Goal: Transaction & Acquisition: Purchase product/service

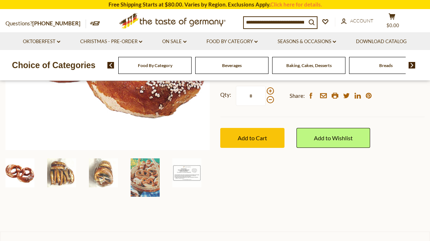
scroll to position [182, 0]
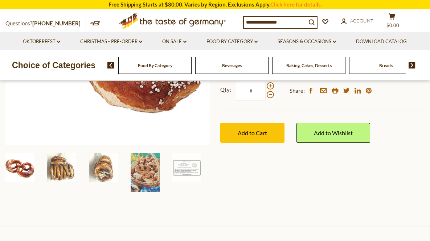
click at [92, 208] on section "Home Seasons & Occasions [DATE] The Taste of Germany Bavarian Soft Pretzels, 4o…" at bounding box center [215, 65] width 430 height 324
click at [96, 173] on img at bounding box center [103, 167] width 29 height 29
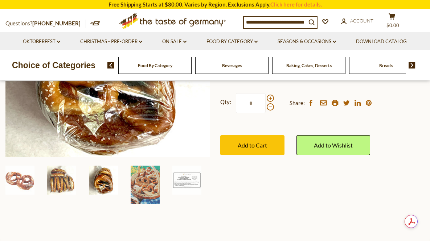
scroll to position [170, 0]
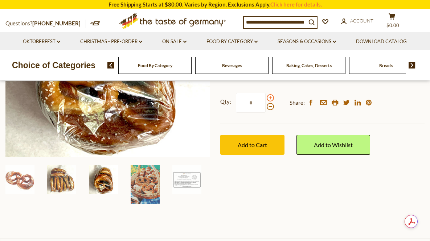
click at [270, 101] on span at bounding box center [270, 97] width 7 height 7
click at [266, 101] on input "*" at bounding box center [251, 103] width 30 height 20
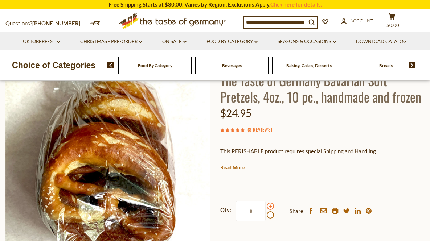
scroll to position [63, 0]
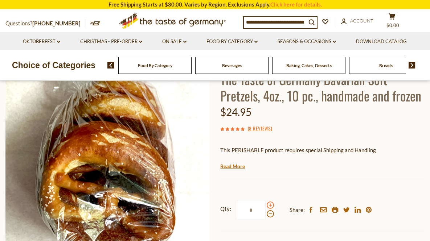
click at [272, 205] on span at bounding box center [270, 205] width 7 height 7
click at [266, 205] on input "*" at bounding box center [251, 210] width 30 height 20
click at [274, 218] on div at bounding box center [270, 210] width 7 height 16
click at [266, 218] on input "*" at bounding box center [251, 210] width 30 height 20
click at [273, 217] on div at bounding box center [270, 210] width 7 height 16
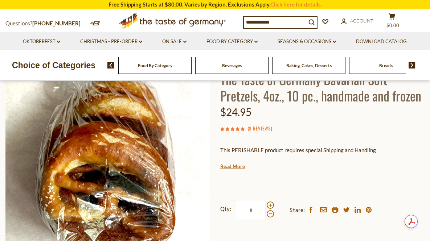
click at [266, 217] on input "*" at bounding box center [251, 210] width 30 height 20
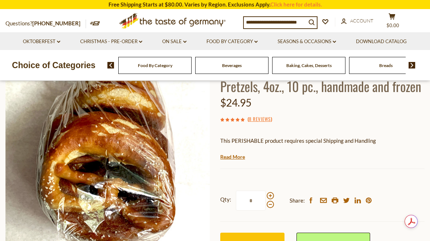
scroll to position [72, 0]
click at [268, 208] on span at bounding box center [270, 204] width 7 height 7
click at [266, 208] on input "*" at bounding box center [251, 201] width 30 height 20
click at [272, 196] on span at bounding box center [270, 196] width 7 height 7
click at [266, 196] on input "*" at bounding box center [251, 201] width 30 height 20
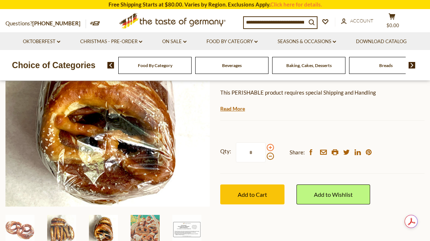
scroll to position [121, 0]
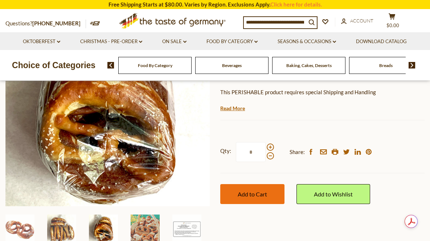
click at [268, 197] on button "Add to Cart" at bounding box center [252, 194] width 64 height 20
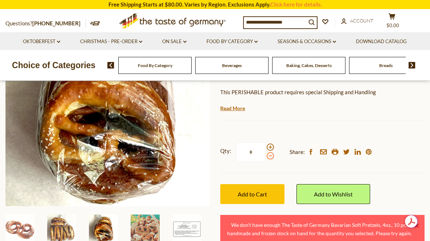
click at [270, 157] on span at bounding box center [270, 155] width 7 height 7
click at [266, 157] on input "*" at bounding box center [251, 152] width 30 height 20
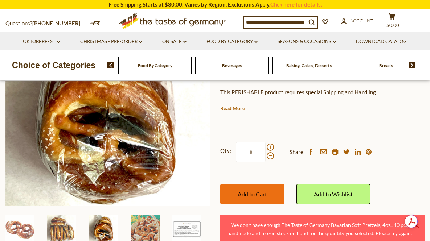
click at [270, 197] on button "Add to Cart" at bounding box center [252, 194] width 64 height 20
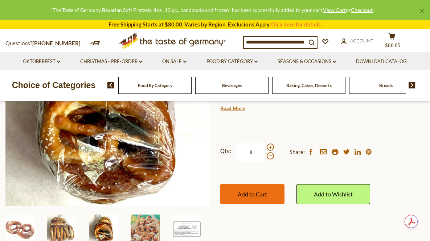
click at [260, 194] on span "Add to Cart" at bounding box center [252, 194] width 29 height 7
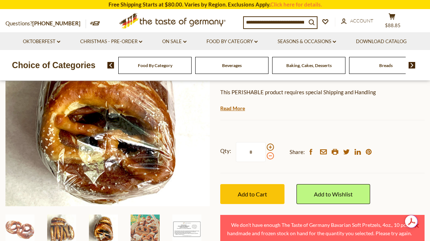
click at [270, 159] on span at bounding box center [270, 155] width 7 height 7
click at [266, 159] on input "*" at bounding box center [251, 152] width 30 height 20
type input "*"
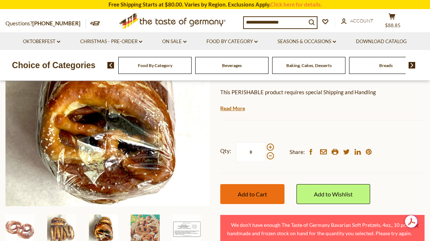
click at [260, 198] on button "Add to Cart" at bounding box center [252, 194] width 64 height 20
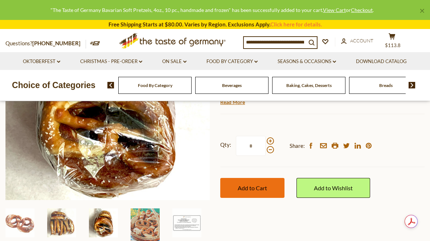
scroll to position [117, 0]
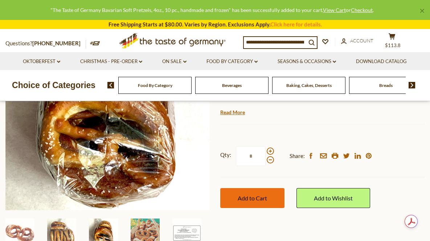
click at [262, 196] on span "Add to Cart" at bounding box center [252, 198] width 29 height 7
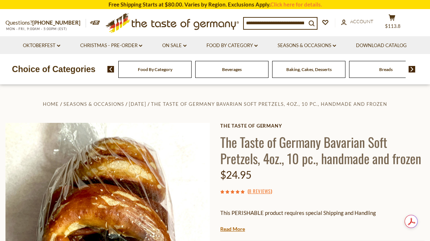
scroll to position [3, 0]
